Goal: Transaction & Acquisition: Book appointment/travel/reservation

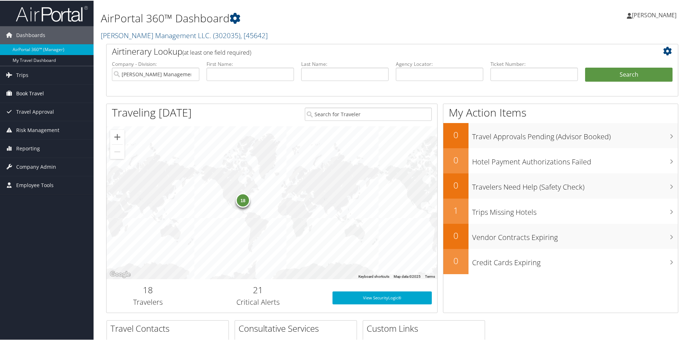
click at [35, 92] on span "Book Travel" at bounding box center [30, 93] width 28 height 18
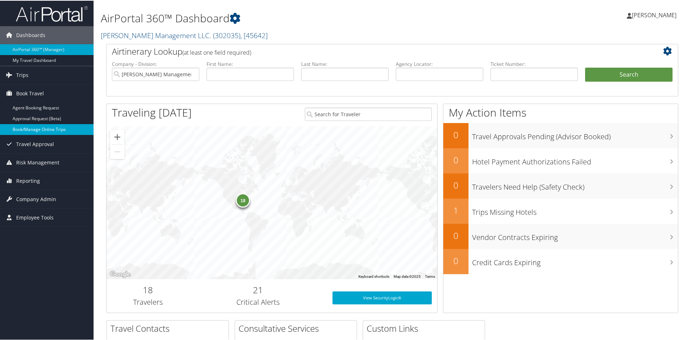
click at [36, 132] on link "Book/Manage Online Trips" at bounding box center [47, 128] width 94 height 11
